Goal: Transaction & Acquisition: Book appointment/travel/reservation

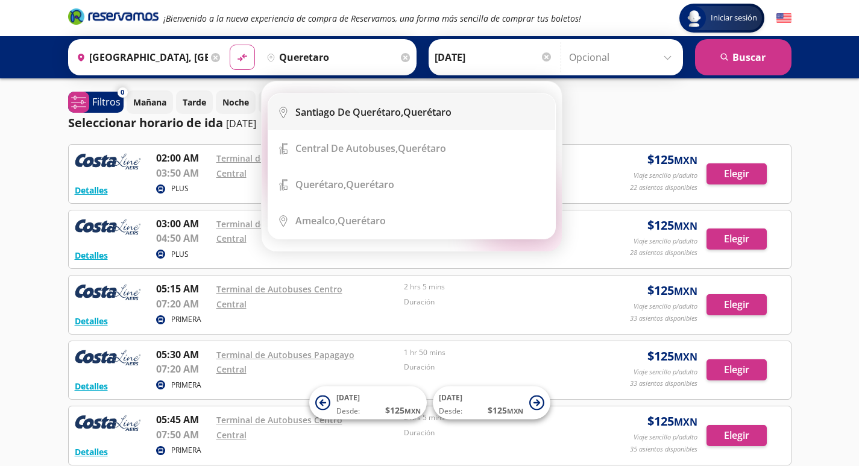
click at [304, 110] on b "Santiago de Querétaro," at bounding box center [349, 111] width 108 height 13
type input "[PERSON_NAME] de Querétaro, [GEOGRAPHIC_DATA]"
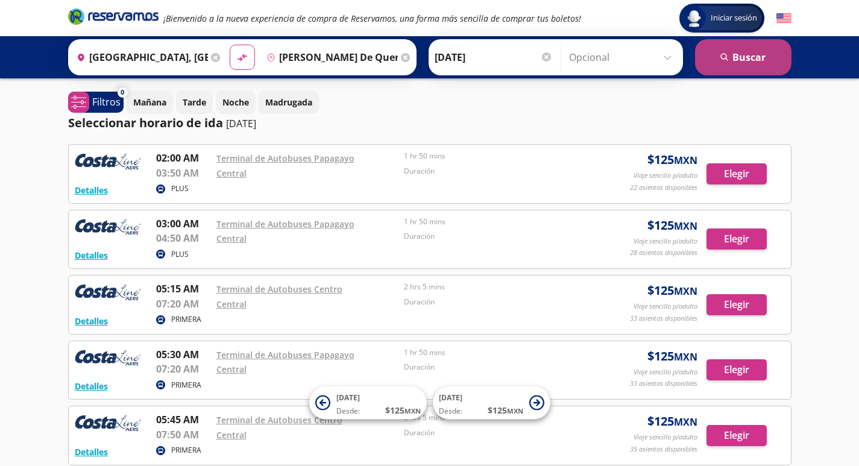
click at [742, 67] on button "search [GEOGRAPHIC_DATA]" at bounding box center [743, 57] width 96 height 36
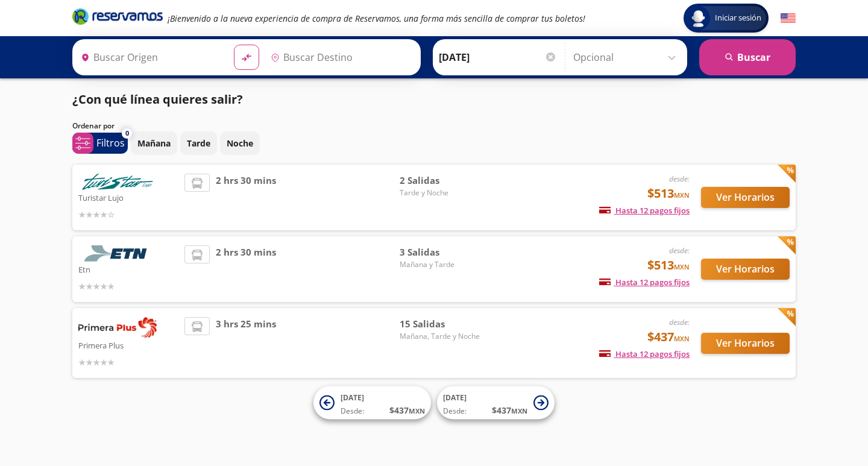
type input "[GEOGRAPHIC_DATA], [GEOGRAPHIC_DATA]"
type input "[PERSON_NAME] de Querétaro, [GEOGRAPHIC_DATA]"
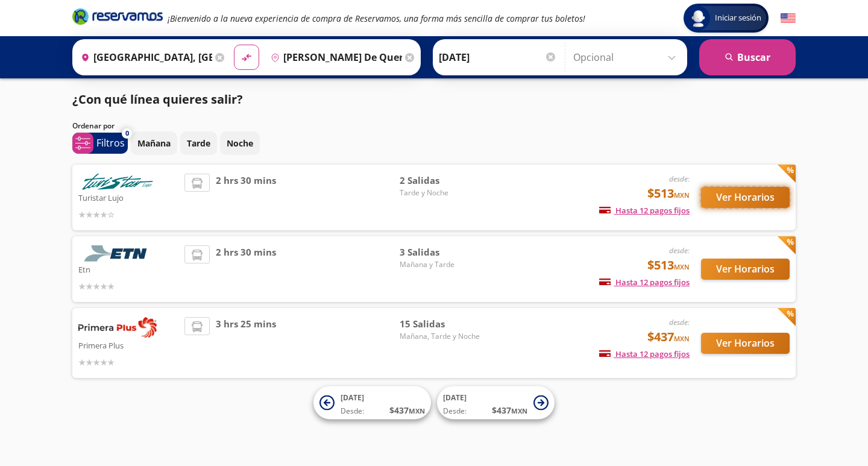
click at [747, 198] on button "Ver Horarios" at bounding box center [745, 197] width 89 height 21
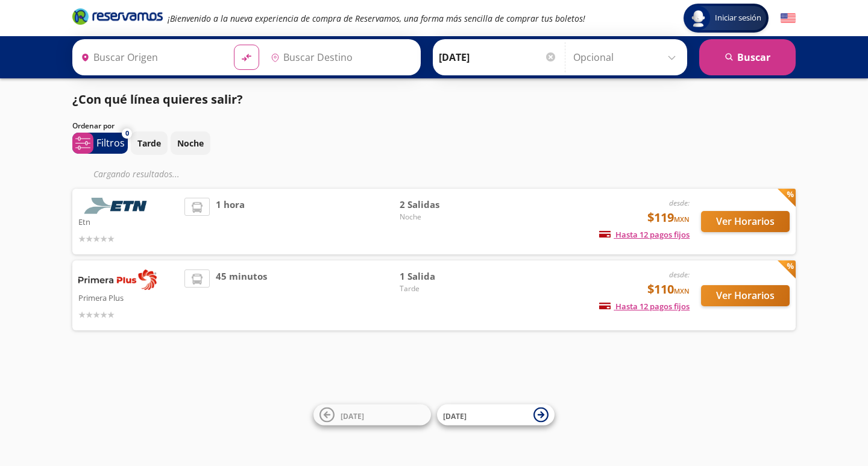
type input "Santiago de Querétaro, [GEOGRAPHIC_DATA]"
type input "[GEOGRAPHIC_DATA][PERSON_NAME], [GEOGRAPHIC_DATA]"
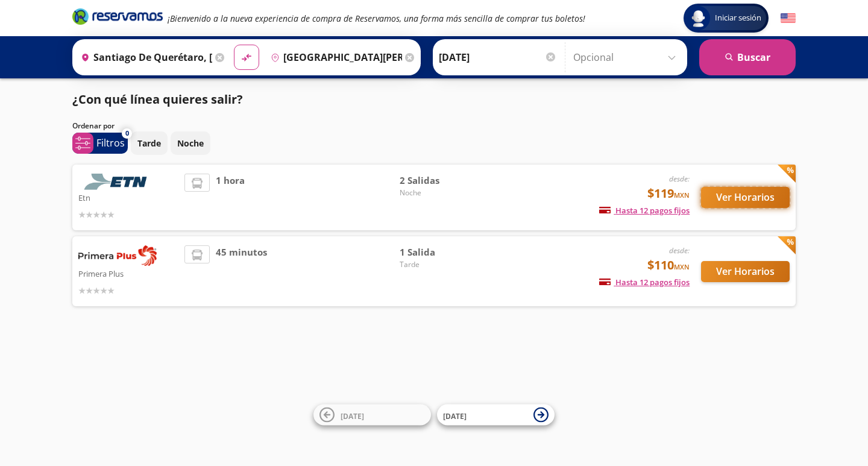
click at [715, 197] on button "Ver Horarios" at bounding box center [745, 197] width 89 height 21
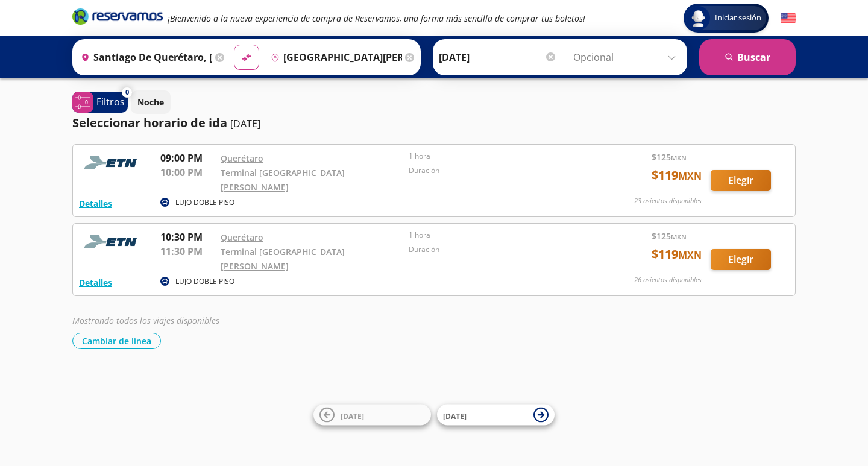
click at [759, 314] on div "Mostrando todos los viajes disponibles Cambiar de línea Cambiar de línea" at bounding box center [433, 331] width 723 height 35
